Goal: Task Accomplishment & Management: Complete application form

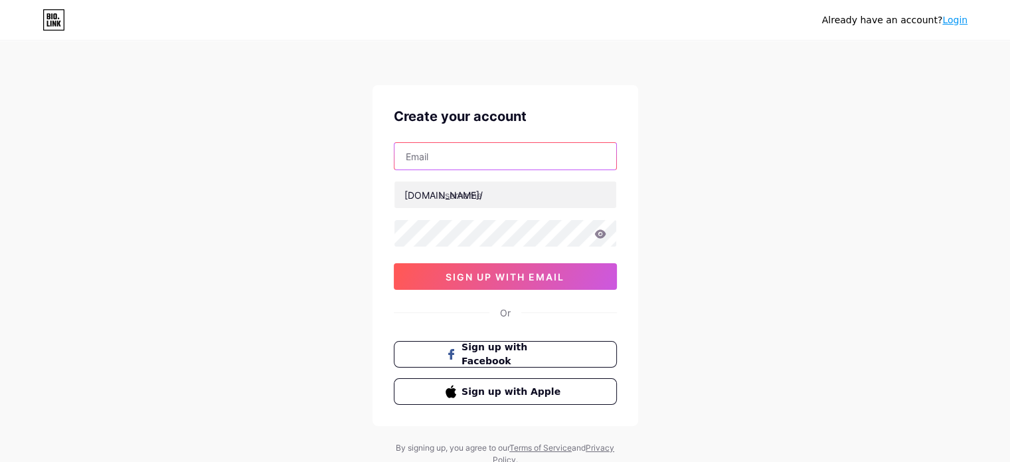
click at [505, 150] on input "text" at bounding box center [506, 156] width 222 height 27
type input "[EMAIL_ADDRESS][DOMAIN_NAME]"
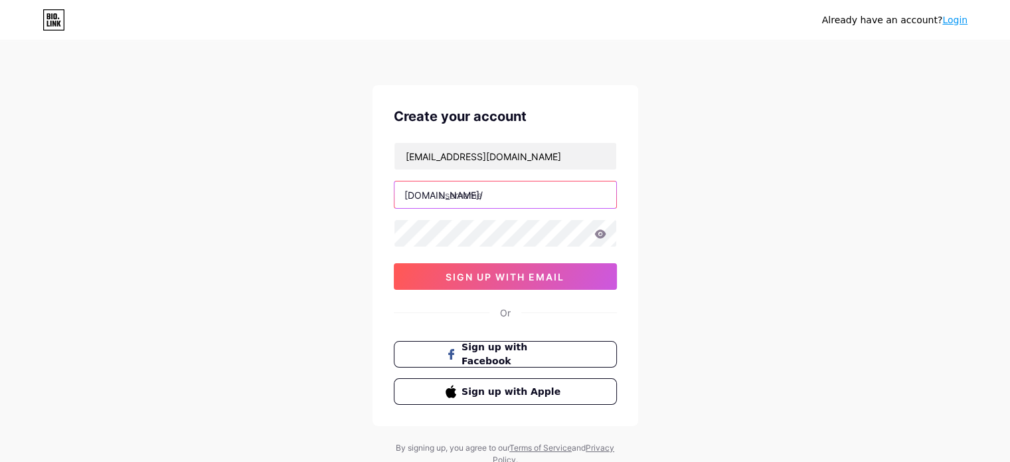
click at [491, 197] on input "text" at bounding box center [506, 194] width 222 height 27
type input "gioakafrankie"
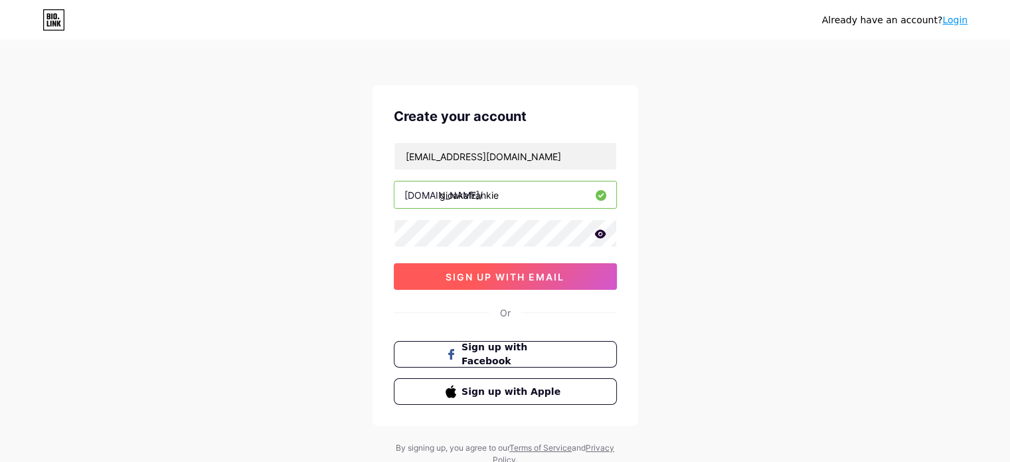
click at [484, 276] on span "sign up with email" at bounding box center [505, 276] width 119 height 11
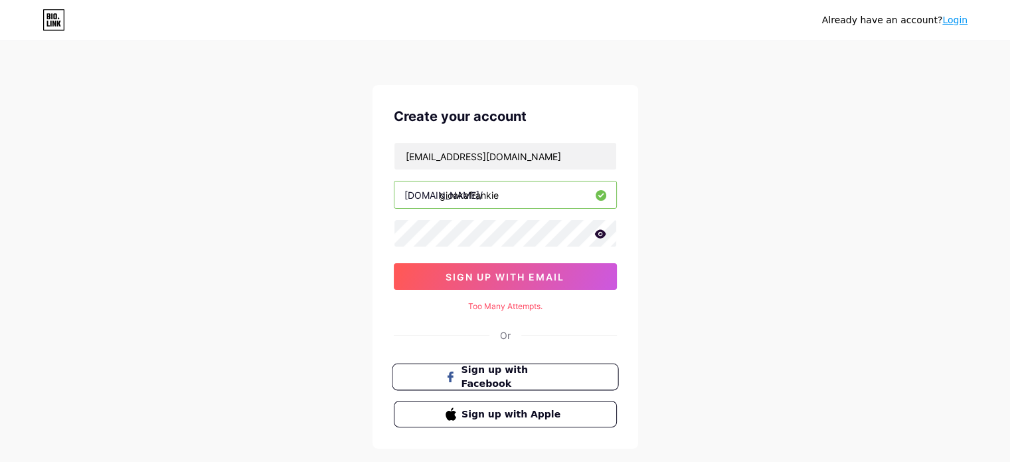
click at [531, 371] on span "Sign up with Facebook" at bounding box center [513, 377] width 104 height 29
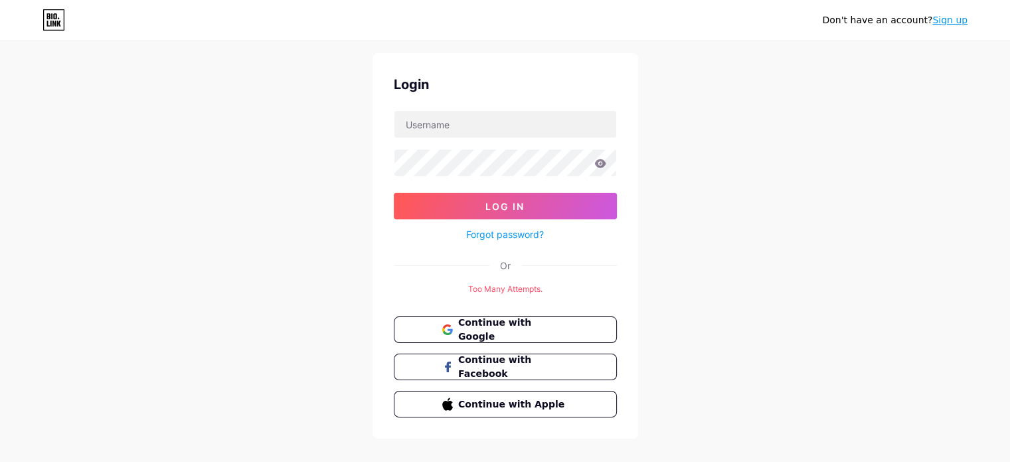
scroll to position [49, 0]
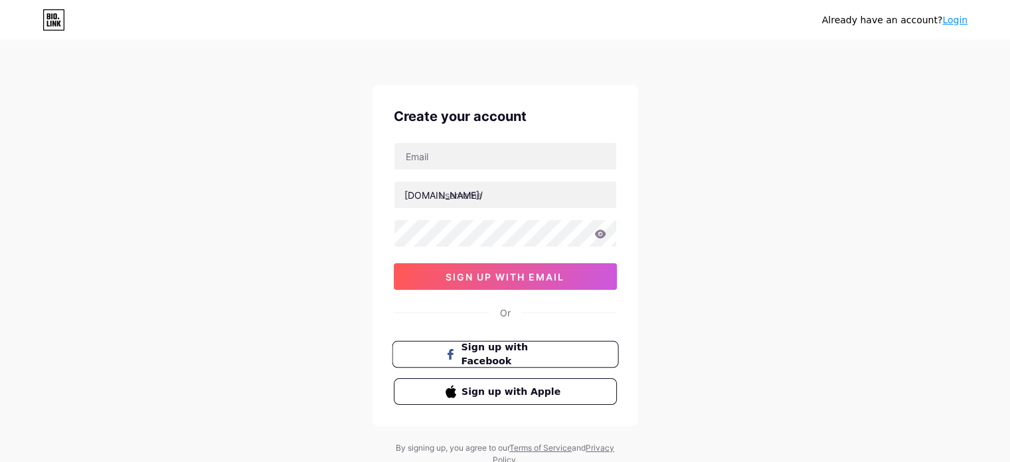
click at [549, 353] on span "Sign up with Facebook" at bounding box center [513, 354] width 104 height 29
